Goal: Contribute content

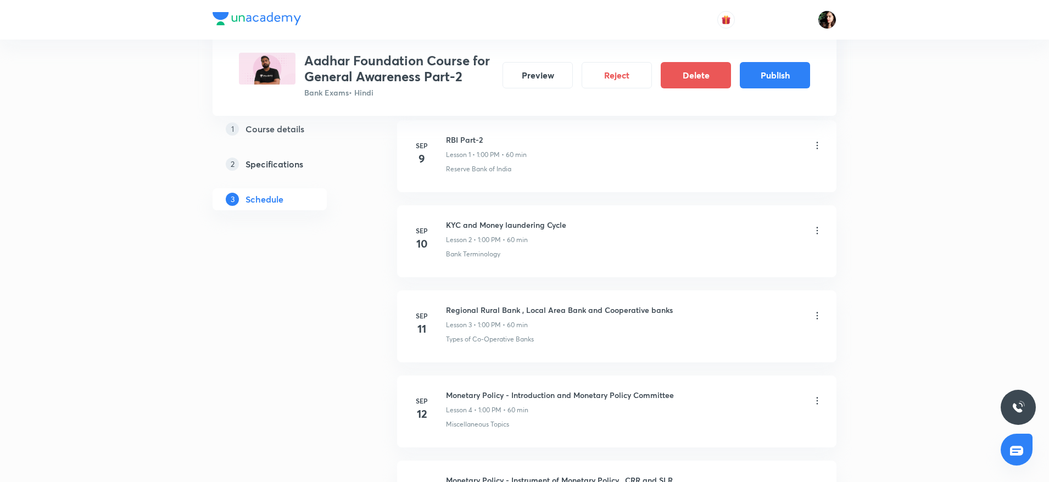
scroll to position [639, 0]
click at [782, 84] on button "Publish" at bounding box center [775, 74] width 70 height 26
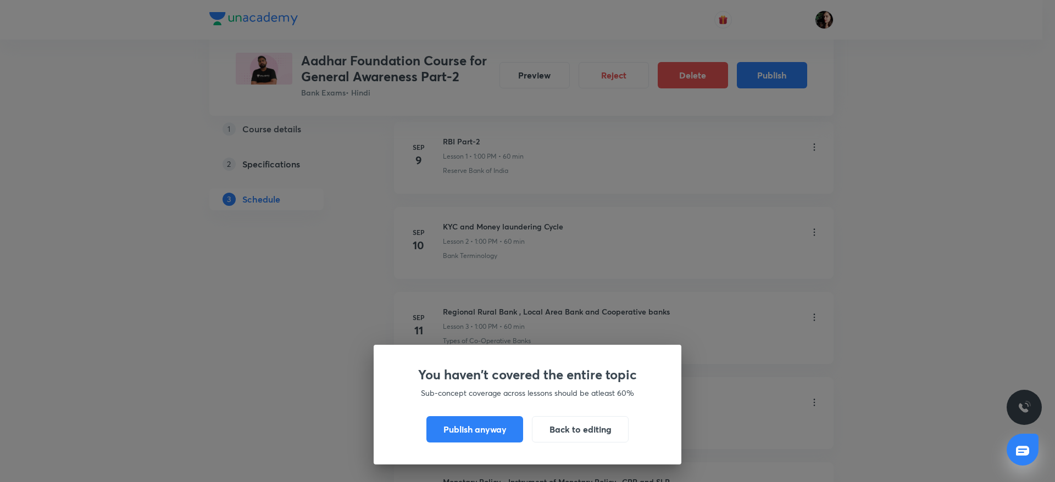
click at [481, 446] on div "You haven't covered the entire topic Sub-concept coverage across lessons should…" at bounding box center [528, 405] width 308 height 120
click at [481, 437] on button "Publish anyway" at bounding box center [474, 428] width 97 height 26
